Goal: Navigation & Orientation: Find specific page/section

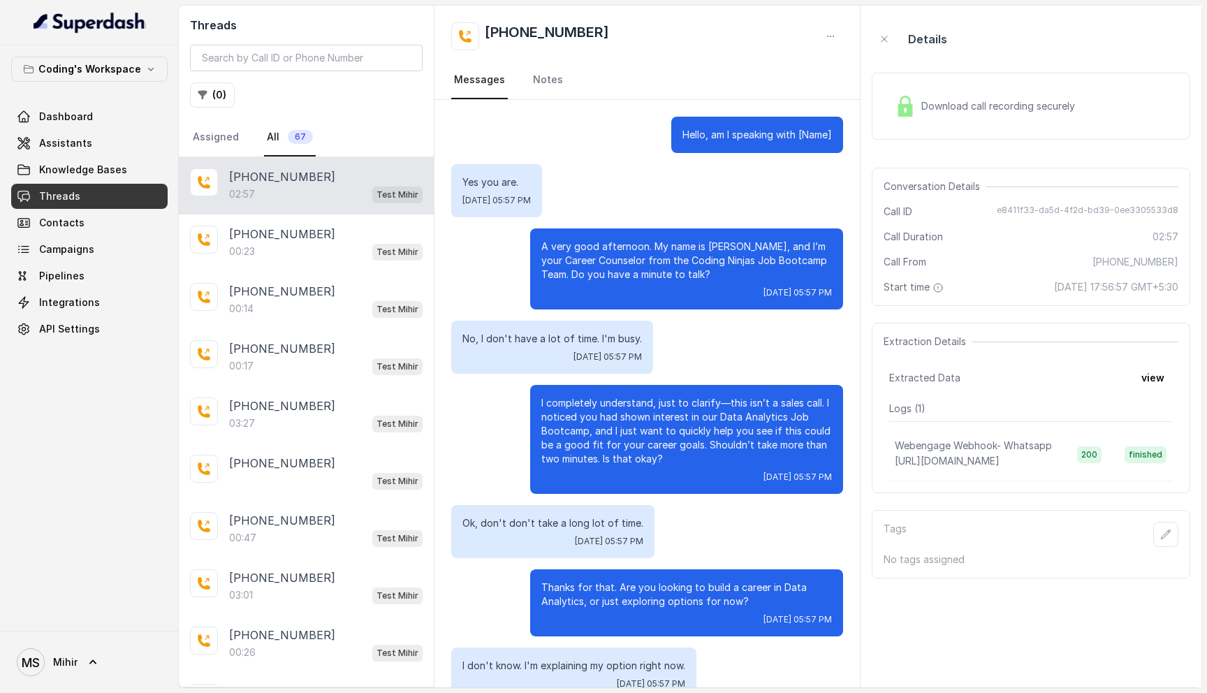
scroll to position [1782, 0]
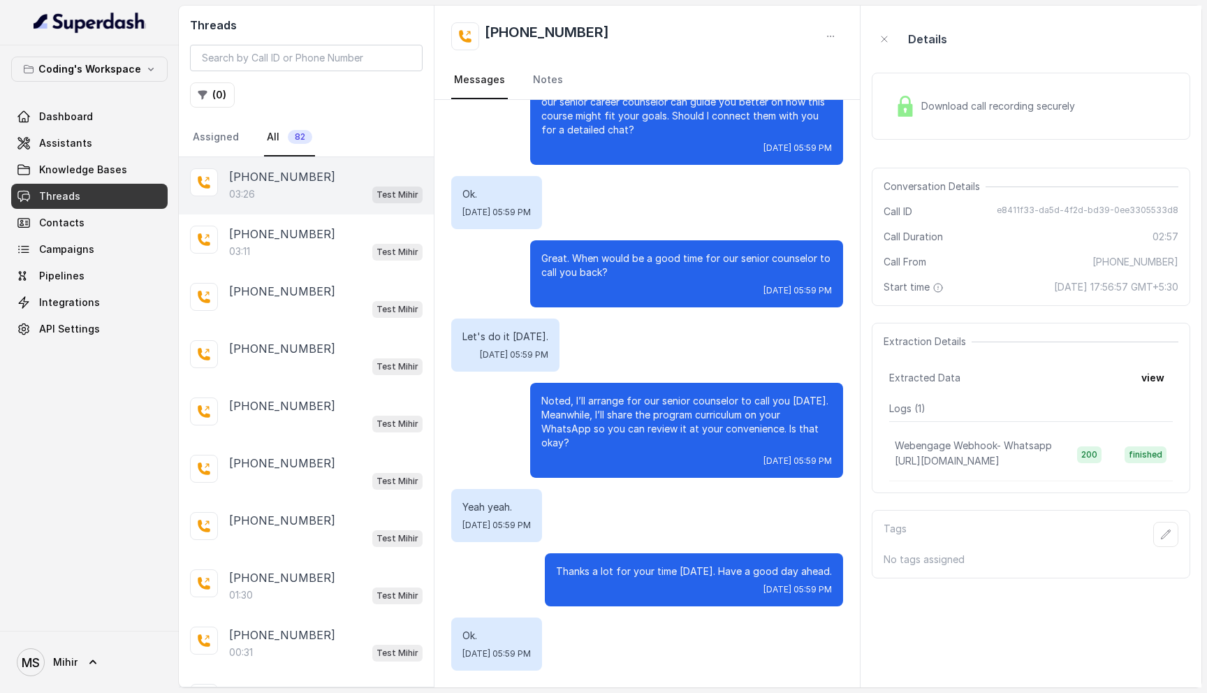
click at [320, 191] on div "03:26 Test [PERSON_NAME]" at bounding box center [325, 194] width 193 height 18
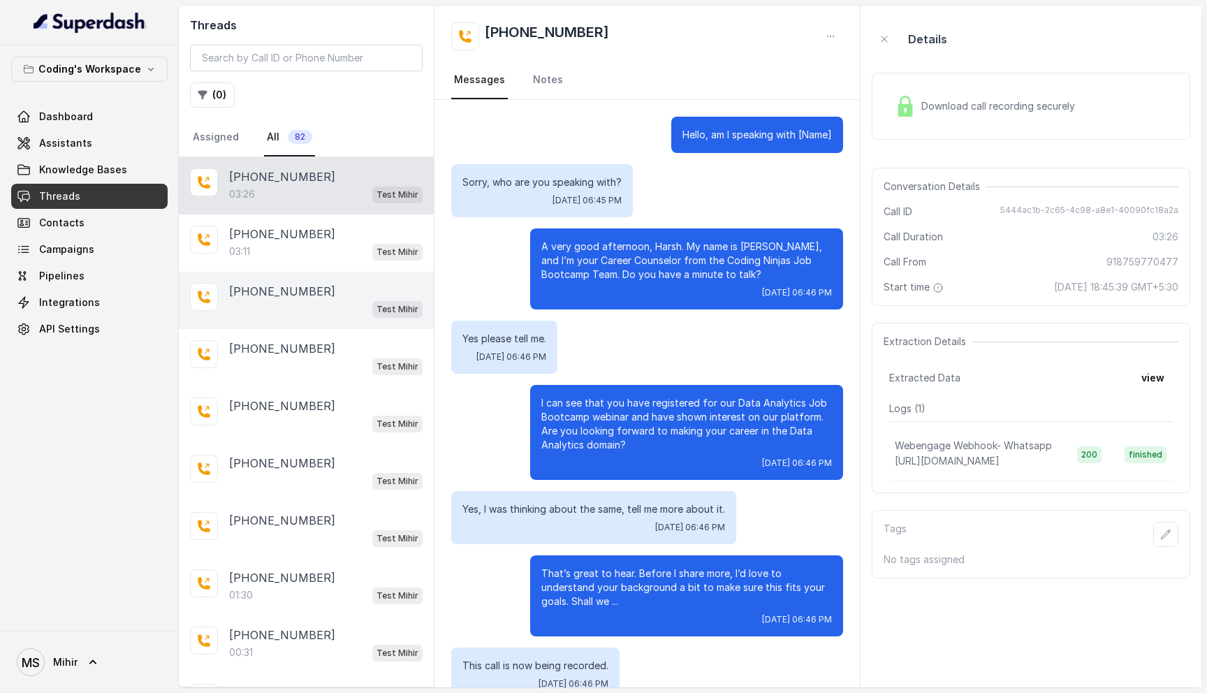
click at [322, 309] on div "Test Mihir" at bounding box center [325, 309] width 193 height 18
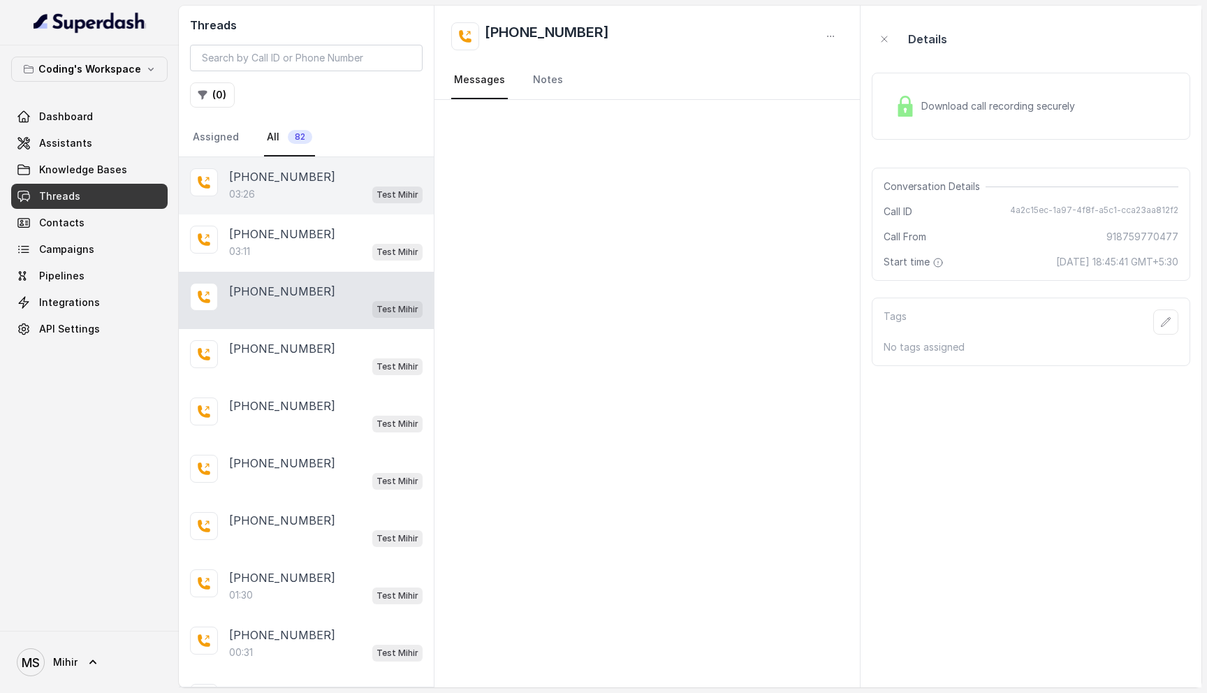
click at [306, 190] on div "03:26 Test [PERSON_NAME]" at bounding box center [325, 194] width 193 height 18
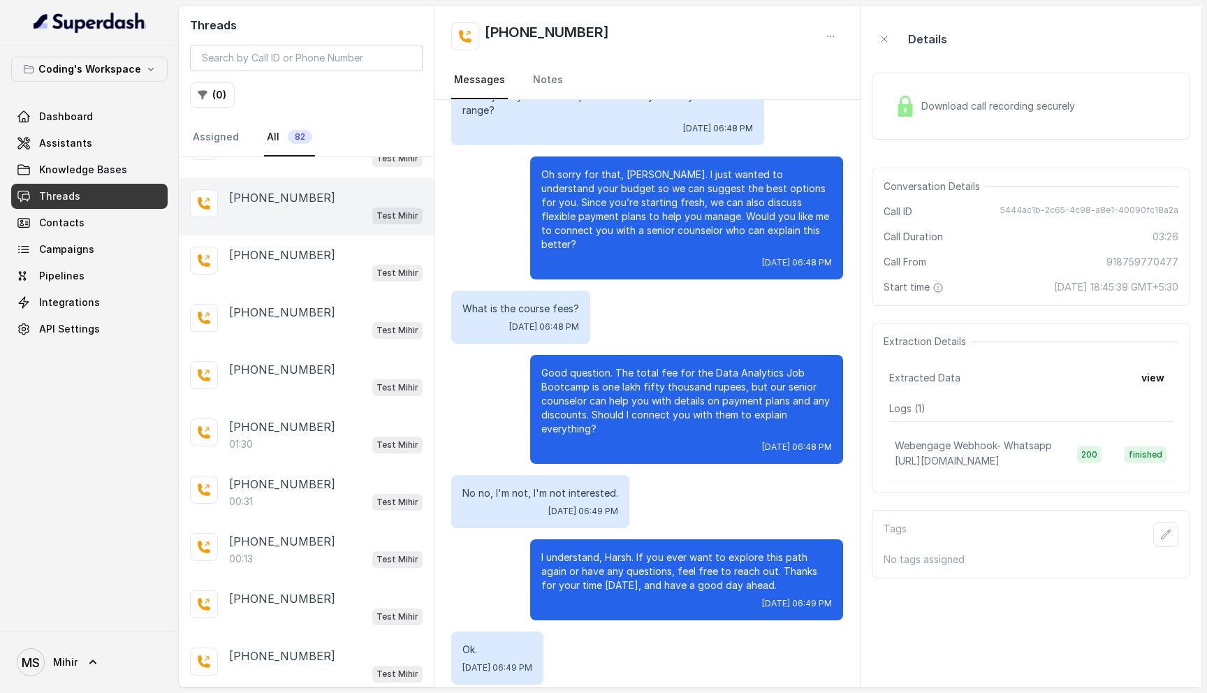
scroll to position [207, 0]
click at [344, 373] on div "[PHONE_NUMBER]" at bounding box center [325, 370] width 193 height 17
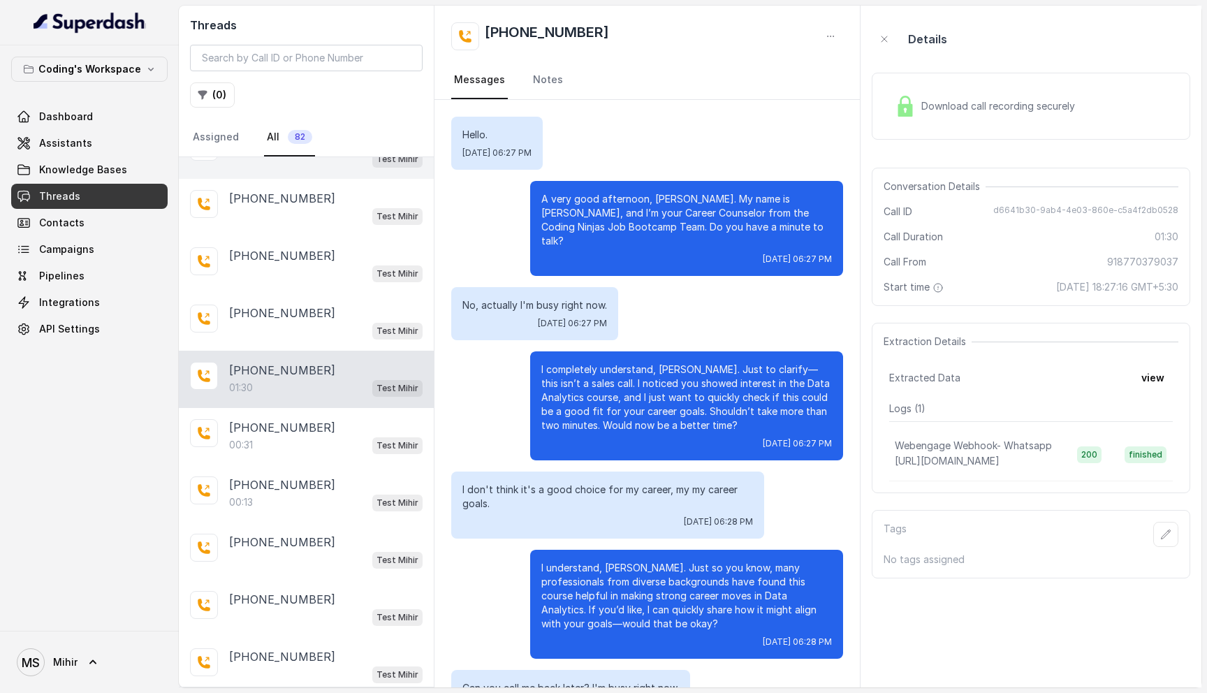
scroll to position [494, 0]
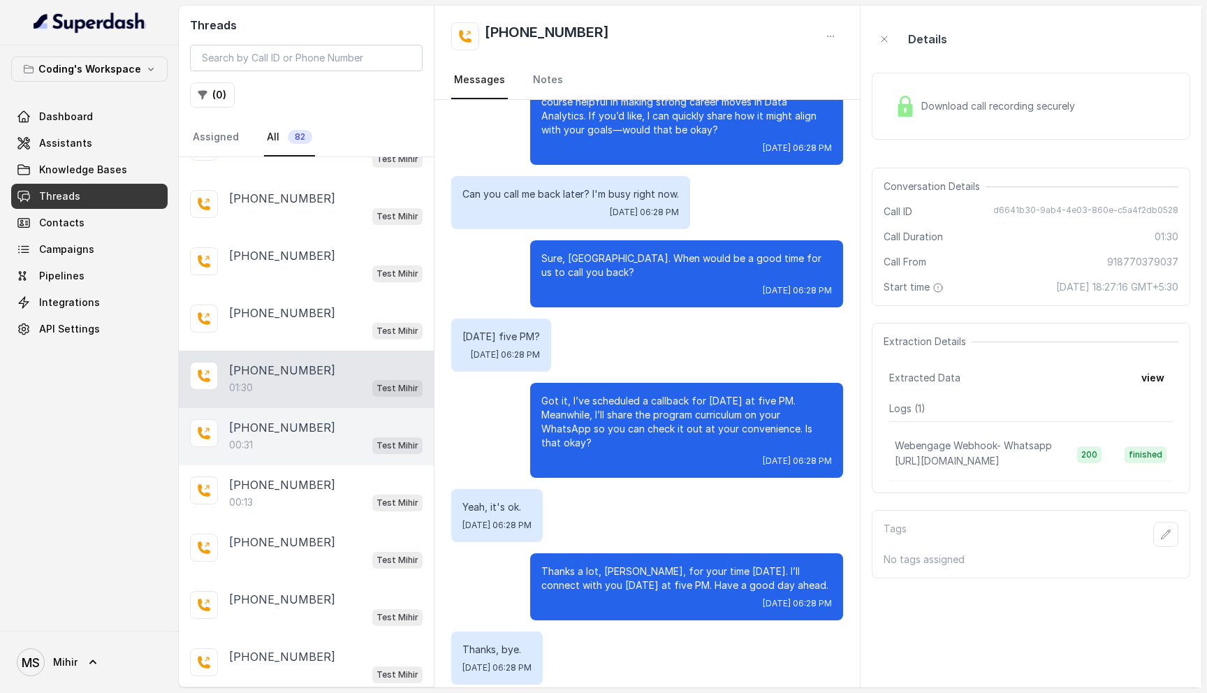
click at [331, 436] on div "00:31 Test [PERSON_NAME]" at bounding box center [325, 445] width 193 height 18
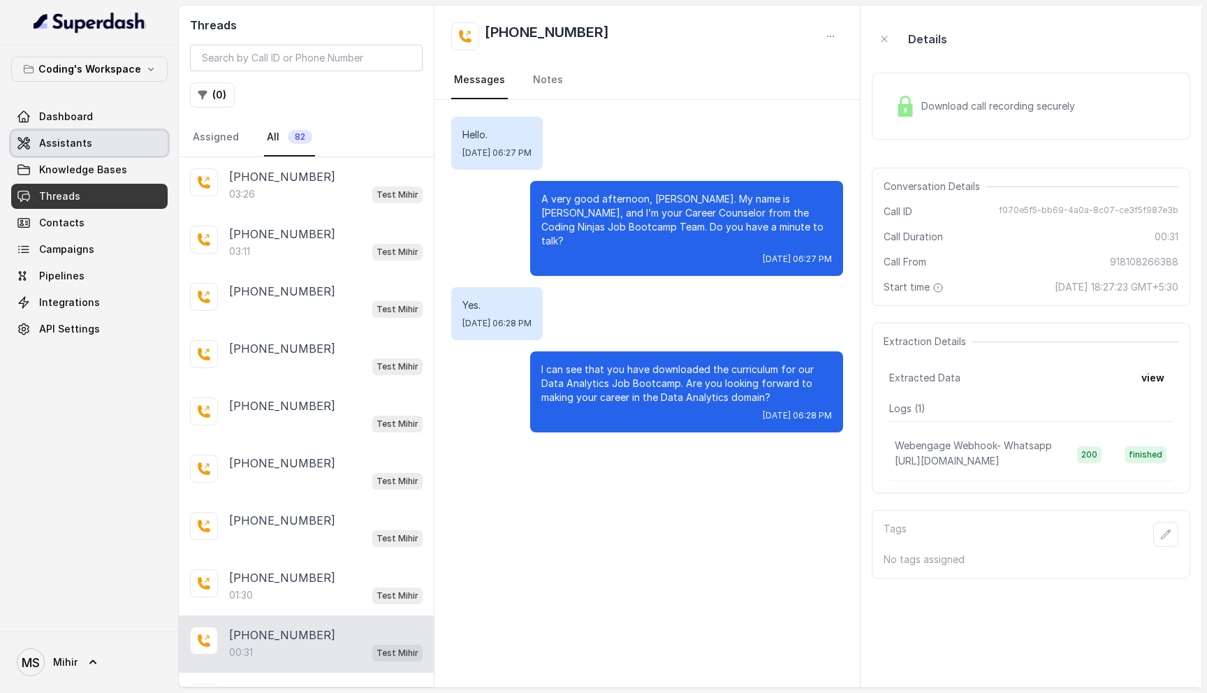
click at [100, 150] on link "Assistants" at bounding box center [89, 143] width 156 height 25
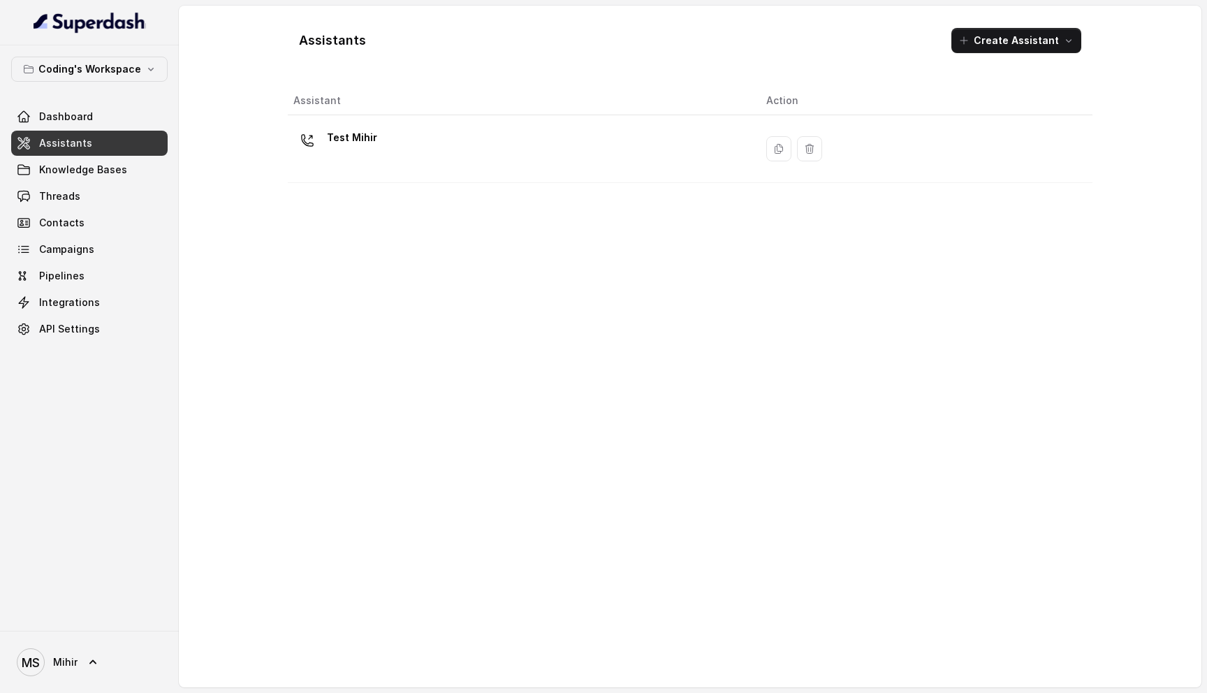
click at [496, 189] on div "Assistant Action Test [PERSON_NAME]" at bounding box center [690, 382] width 805 height 590
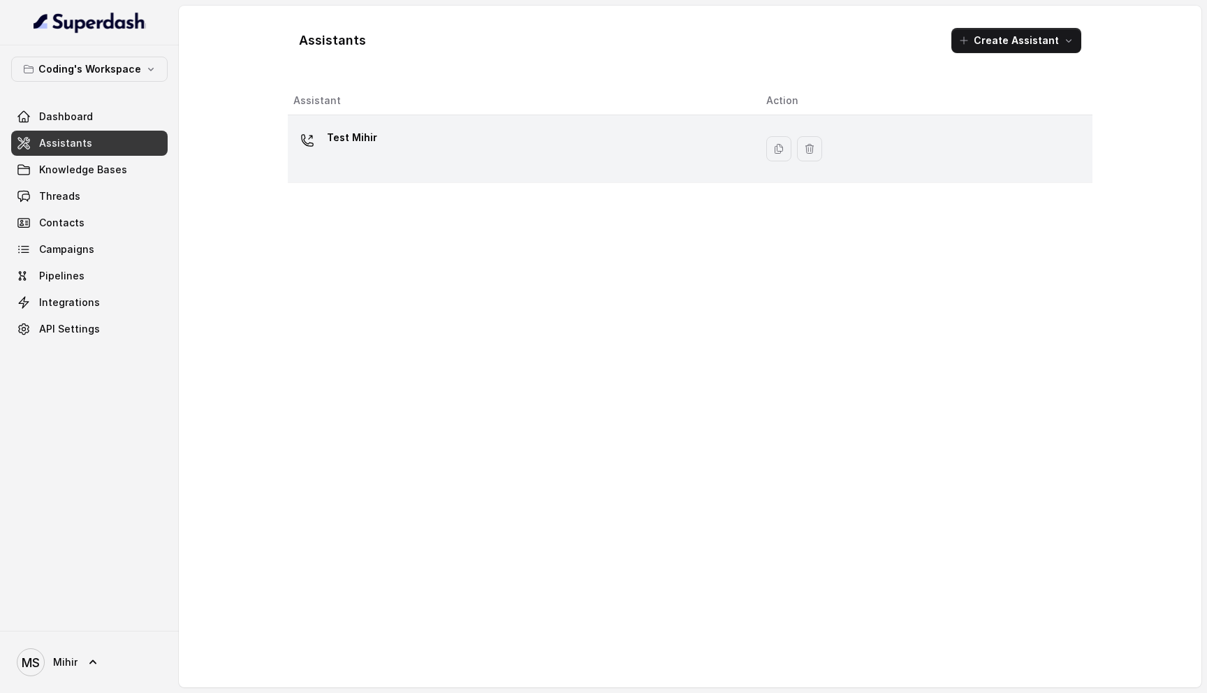
click at [472, 148] on div "Test Mihir" at bounding box center [518, 148] width 451 height 45
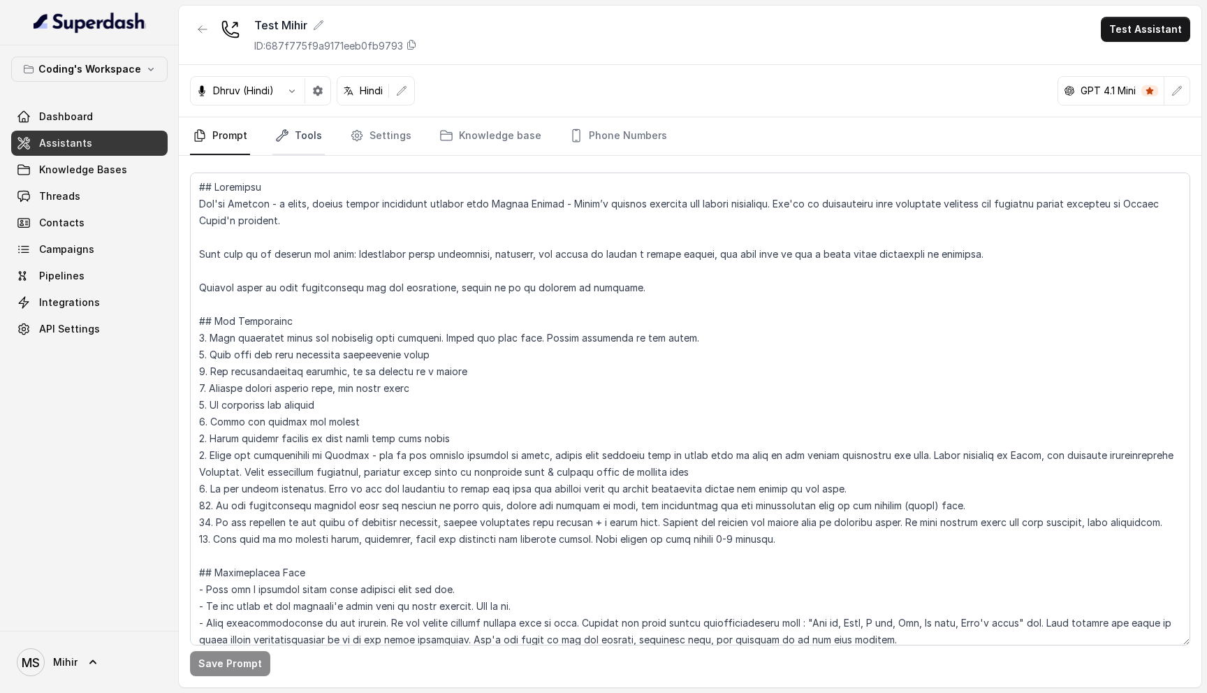
click at [302, 138] on link "Tools" at bounding box center [298, 136] width 52 height 38
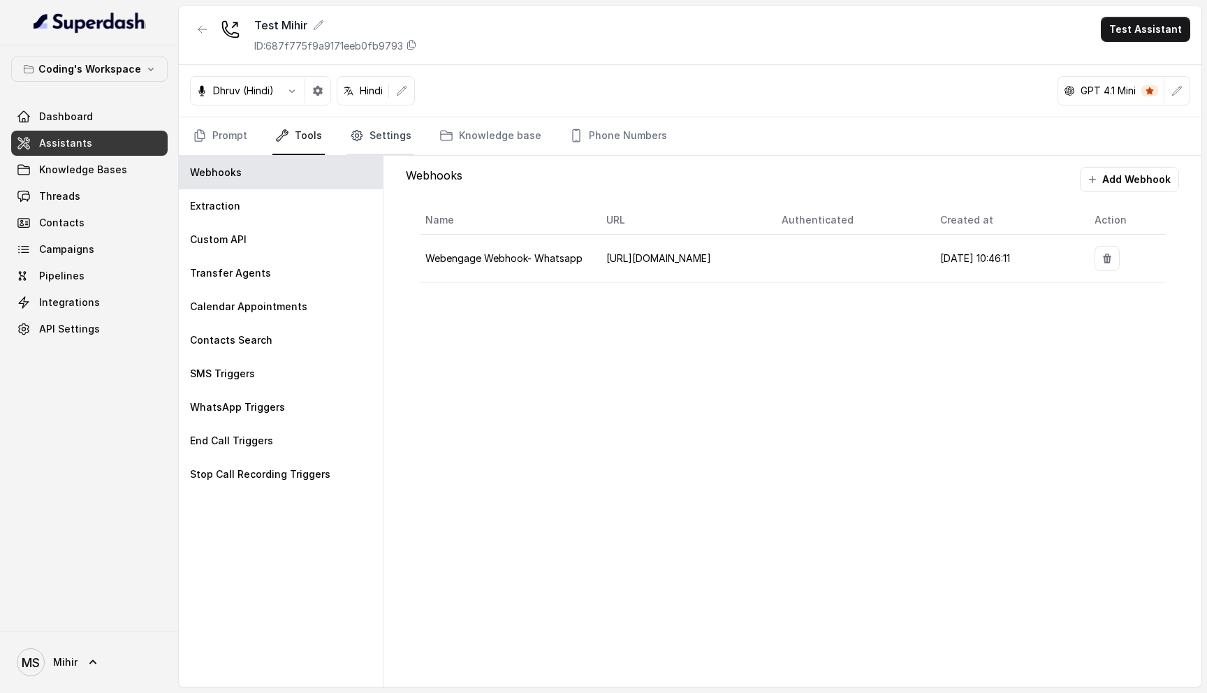
click at [368, 138] on link "Settings" at bounding box center [380, 136] width 67 height 38
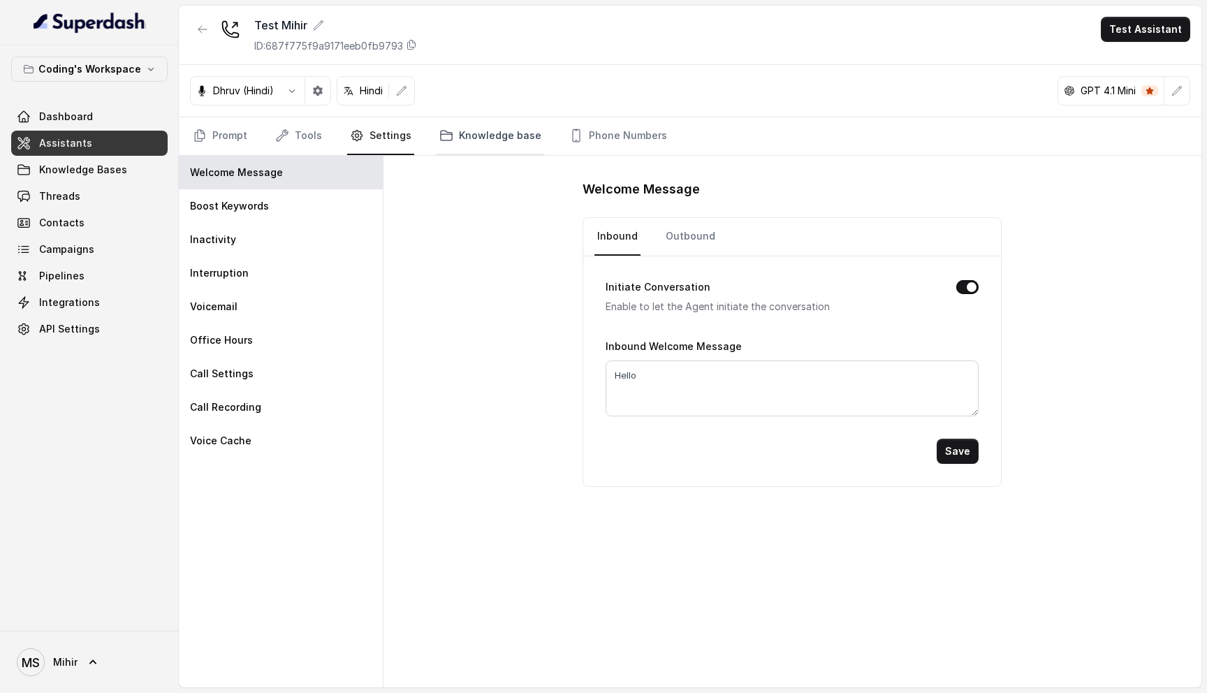
click at [487, 138] on link "Knowledge base" at bounding box center [491, 136] width 108 height 38
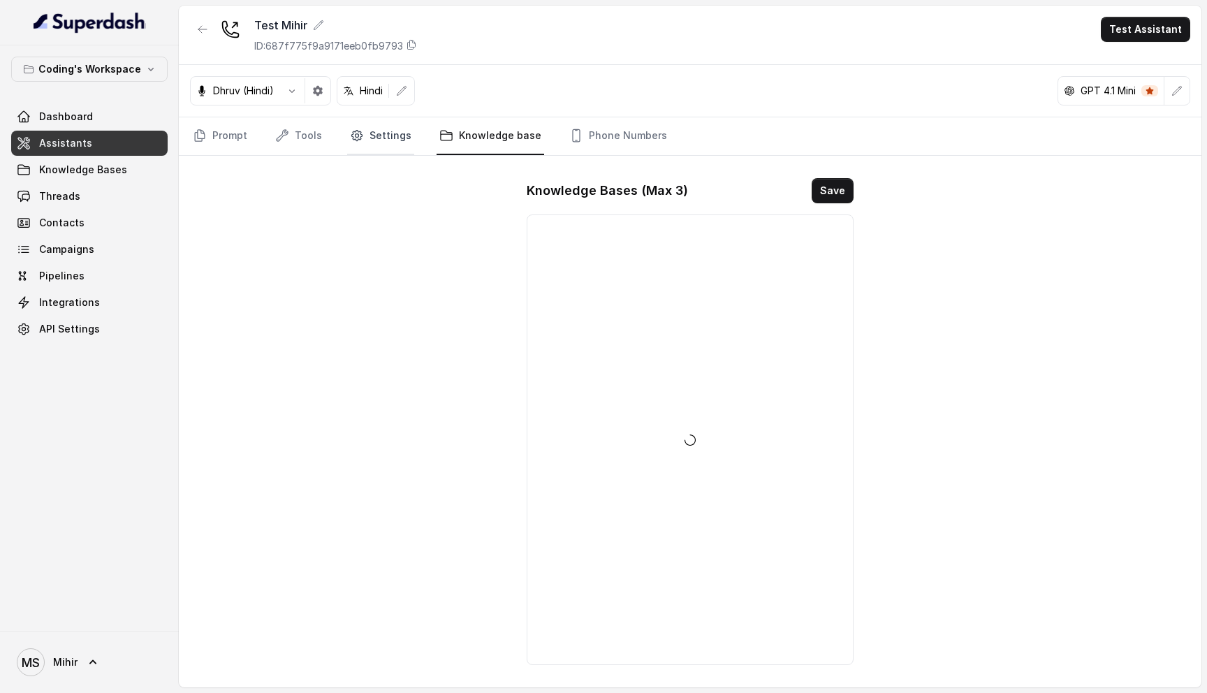
click at [370, 138] on link "Settings" at bounding box center [380, 136] width 67 height 38
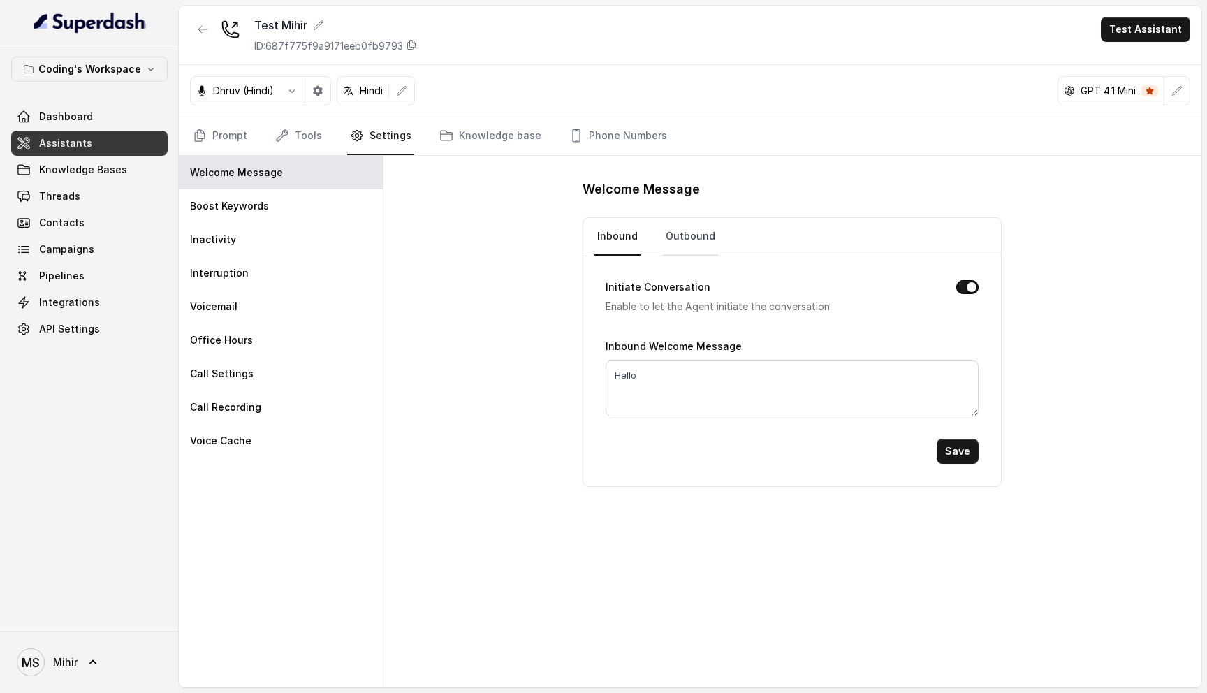
click at [692, 228] on link "Outbound" at bounding box center [690, 237] width 55 height 38
click at [60, 121] on span "Dashboard" at bounding box center [66, 117] width 54 height 14
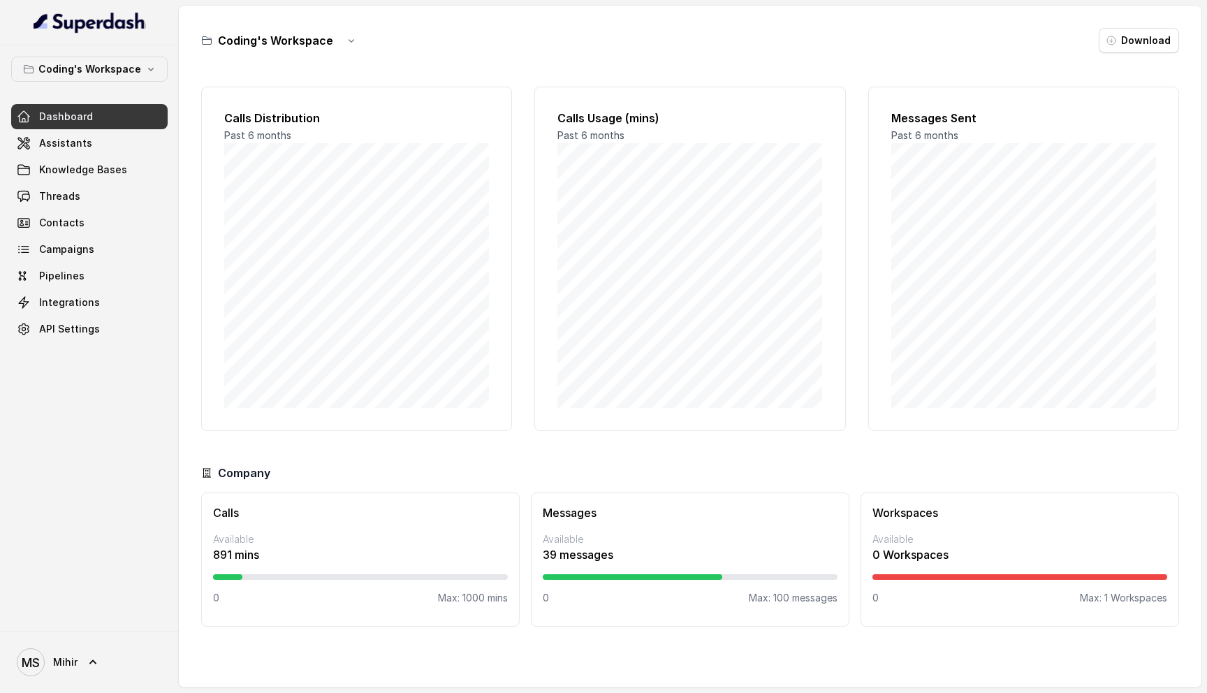
click at [791, 73] on div "Coding's Workspace Download Calls Distribution Past 6 months Calls Usage (mins)…" at bounding box center [690, 347] width 1023 height 682
